Goal: Transaction & Acquisition: Purchase product/service

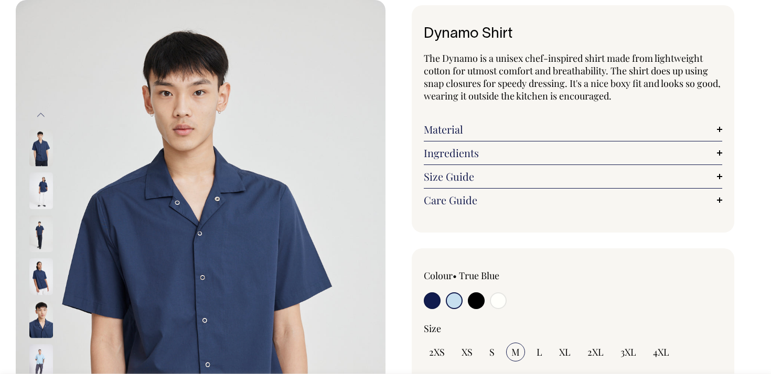
scroll to position [56, 0]
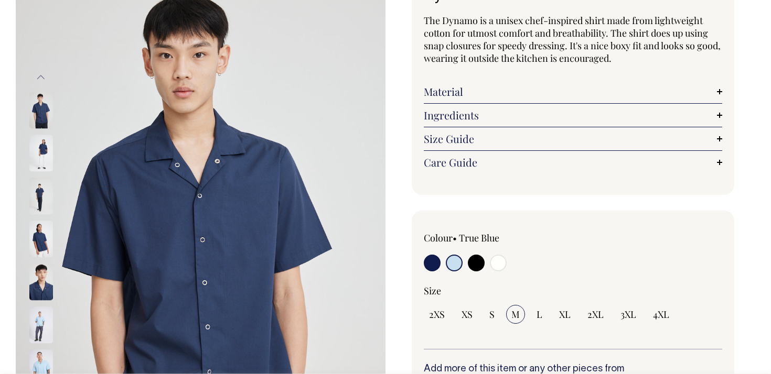
click at [455, 261] on input "radio" at bounding box center [454, 263] width 17 height 17
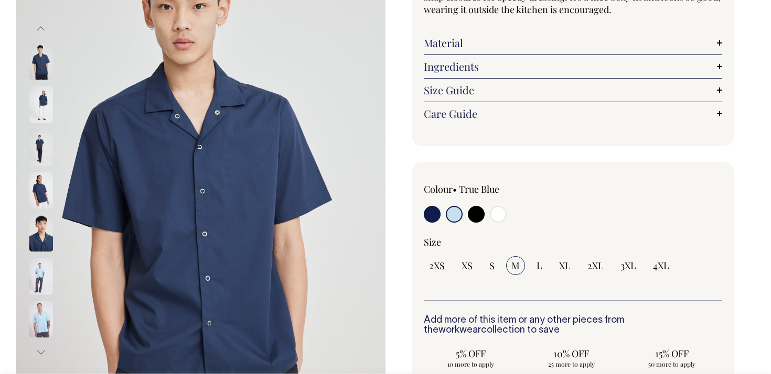
click at [431, 219] on input "radio" at bounding box center [432, 214] width 17 height 17
radio input "true"
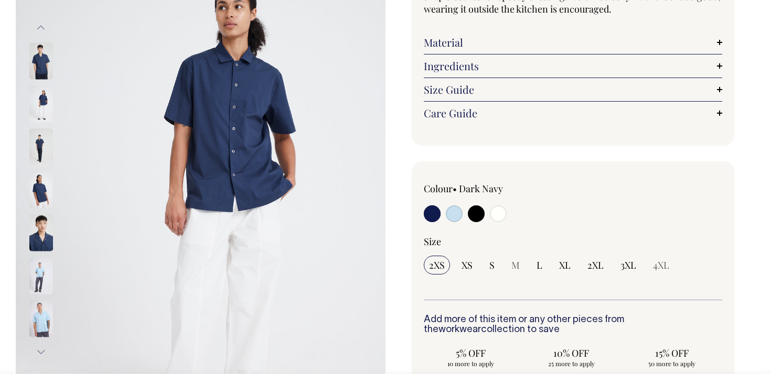
scroll to position [143, 0]
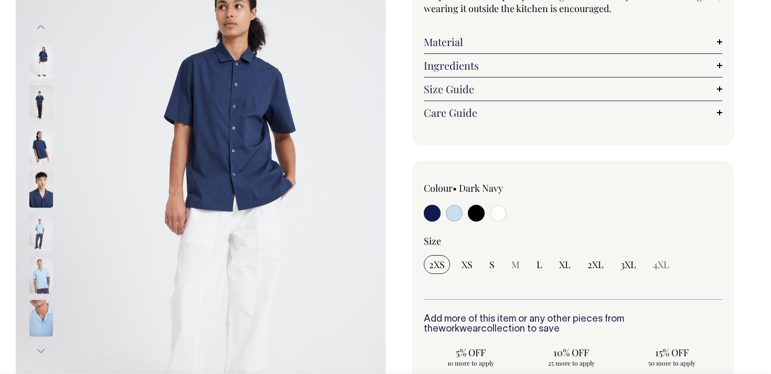
click at [451, 217] on input "radio" at bounding box center [454, 213] width 17 height 17
radio input "true"
select select "True Blue"
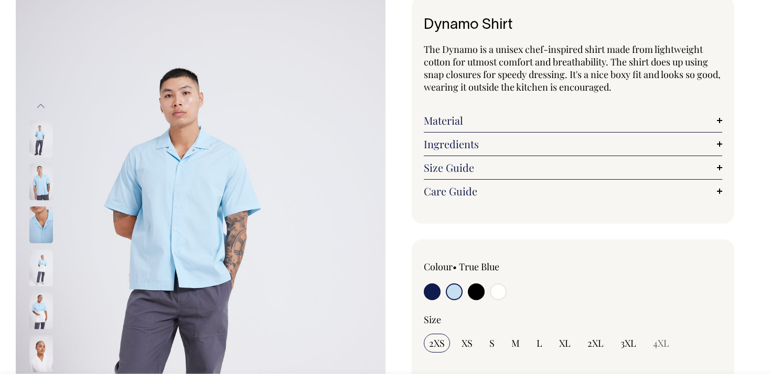
scroll to position [65, 0]
click at [521, 121] on link "Material" at bounding box center [573, 120] width 298 height 13
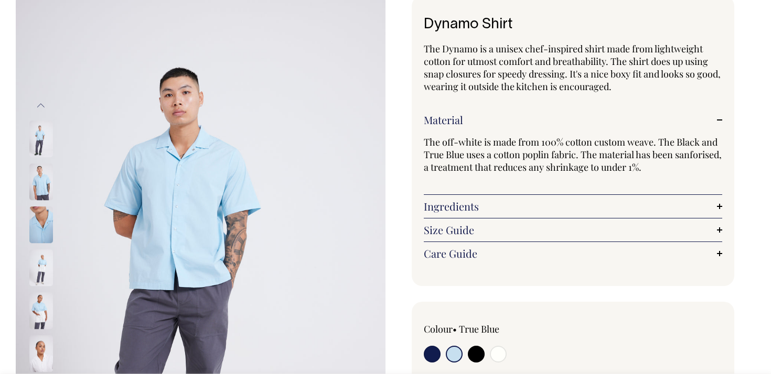
click at [40, 225] on img at bounding box center [41, 225] width 24 height 37
click at [35, 217] on img at bounding box center [41, 225] width 24 height 37
